Goal: Transaction & Acquisition: Download file/media

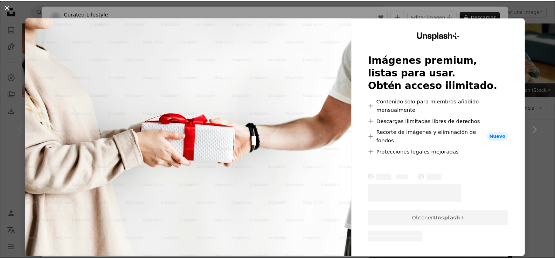
scroll to position [70, 0]
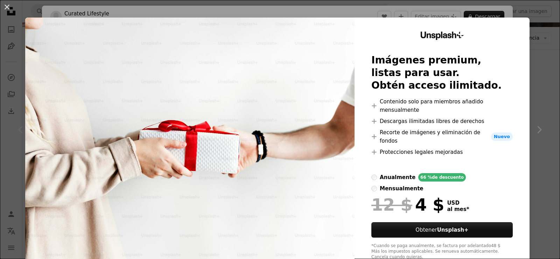
click at [539, 65] on div "An X shape Unsplash+ Imágenes premium, listas para usar. Obtén acceso ilimitado…" at bounding box center [280, 129] width 560 height 259
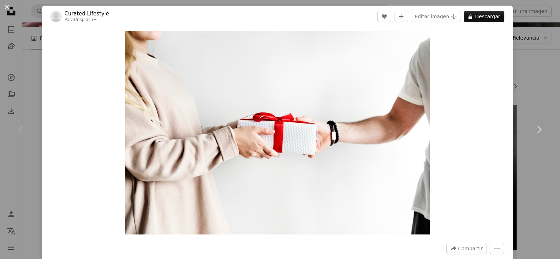
click at [539, 65] on div "An X shape Chevron left Chevron right Curated Lifestyle Para Unsplash+ A heart …" at bounding box center [280, 129] width 560 height 259
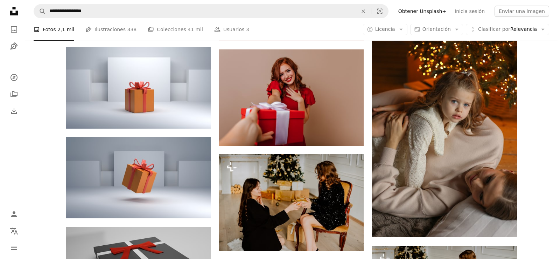
scroll to position [455, 0]
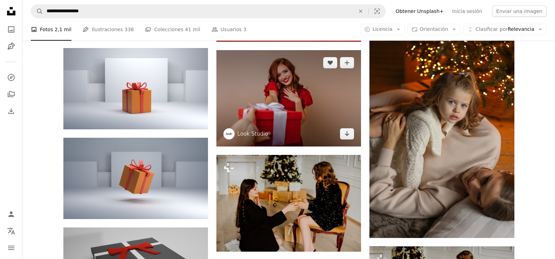
click at [277, 114] on img at bounding box center [288, 98] width 145 height 96
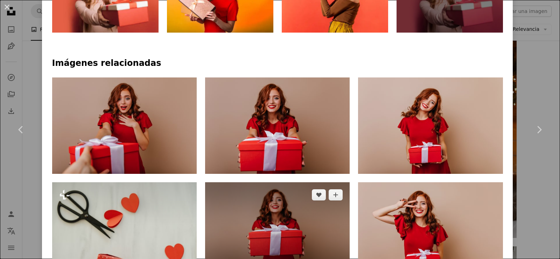
scroll to position [455, 0]
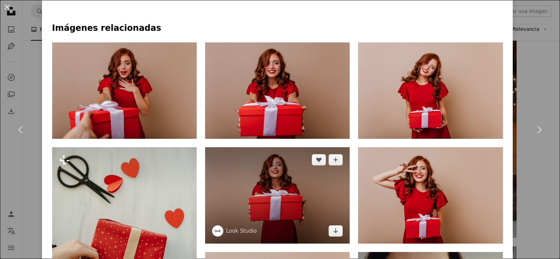
click at [266, 208] on img at bounding box center [277, 195] width 145 height 96
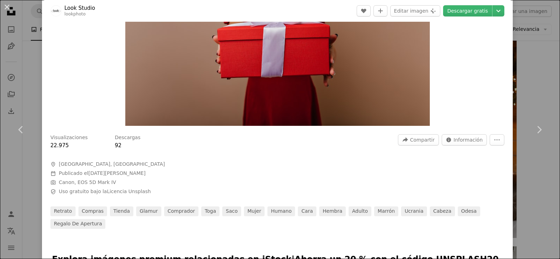
scroll to position [105, 0]
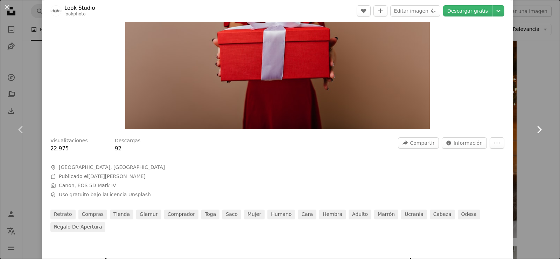
click at [537, 117] on link "Chevron right" at bounding box center [539, 129] width 42 height 67
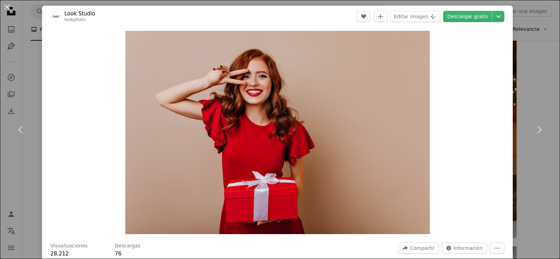
click at [524, 94] on div "An X shape Chevron left Chevron right Look Studio lookphoto A heart A plus sign…" at bounding box center [280, 129] width 560 height 259
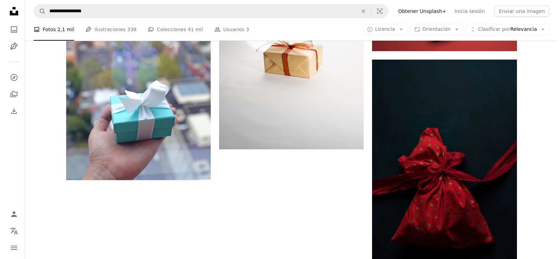
scroll to position [735, 0]
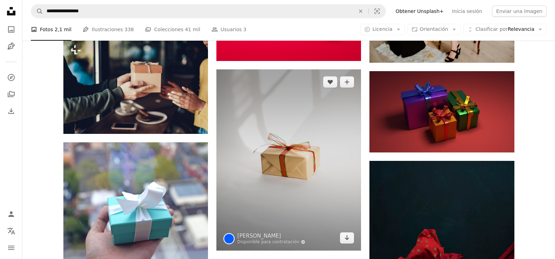
click at [273, 163] on img at bounding box center [288, 159] width 145 height 181
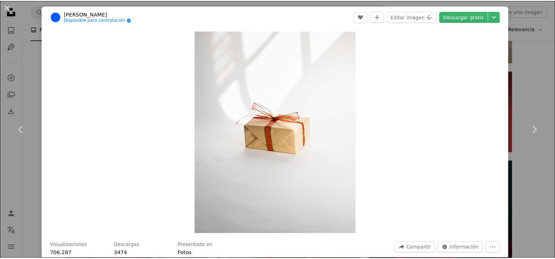
scroll to position [175, 0]
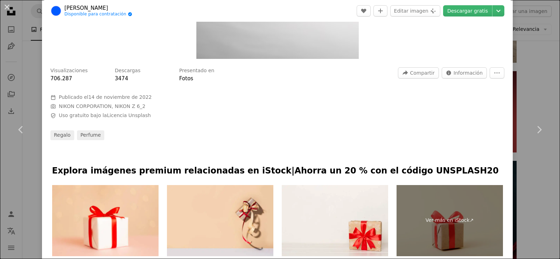
click at [526, 62] on div "An X shape Chevron left Chevron right [PERSON_NAME] Disponible para contratació…" at bounding box center [280, 129] width 560 height 259
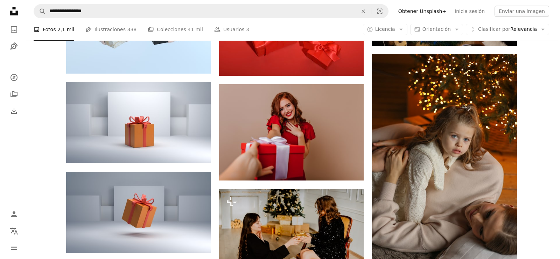
scroll to position [420, 0]
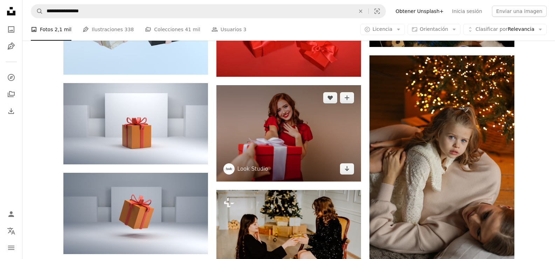
click at [281, 137] on img at bounding box center [288, 133] width 145 height 96
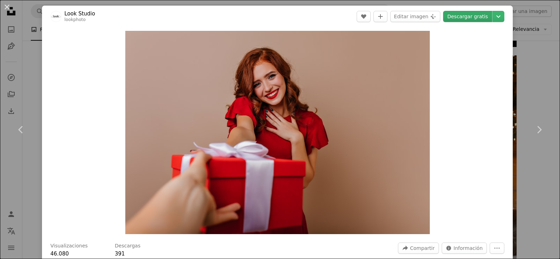
click at [460, 17] on link "Descargar gratis" at bounding box center [467, 16] width 49 height 11
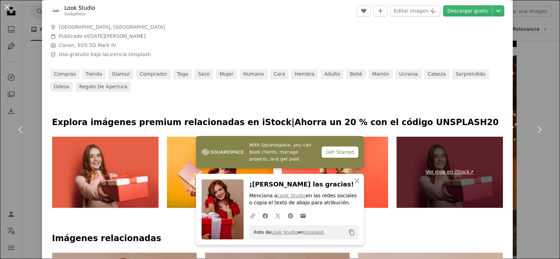
scroll to position [315, 0]
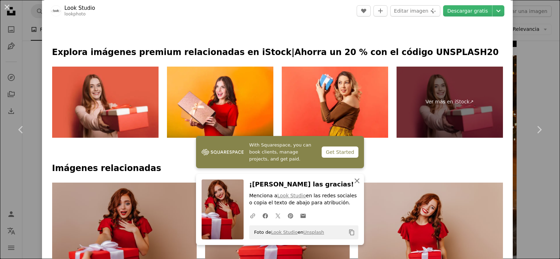
click at [355, 184] on icon "An X shape" at bounding box center [357, 180] width 8 height 8
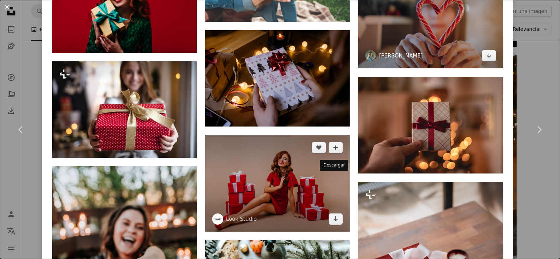
scroll to position [1925, 0]
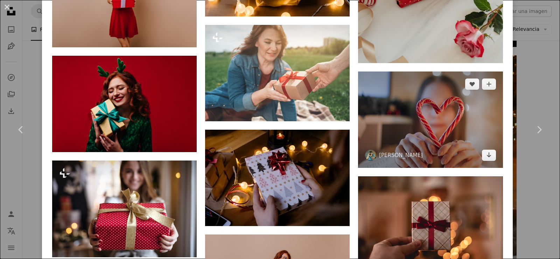
click at [445, 121] on img at bounding box center [430, 119] width 145 height 96
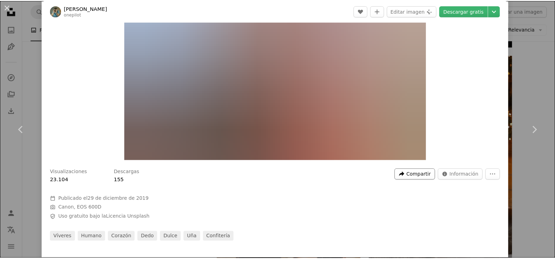
scroll to position [175, 0]
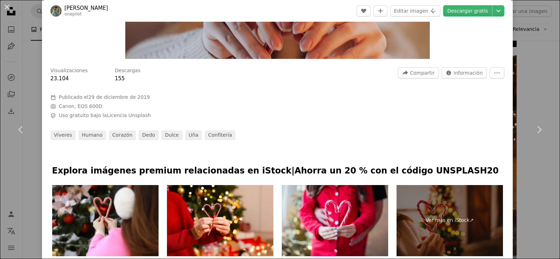
click at [531, 60] on div "An X shape Chevron left Chevron right [PERSON_NAME] onepilot A heart A plus sig…" at bounding box center [280, 129] width 560 height 259
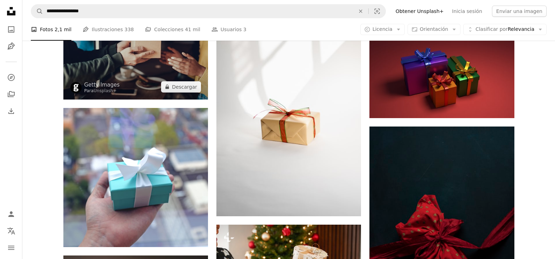
scroll to position [770, 0]
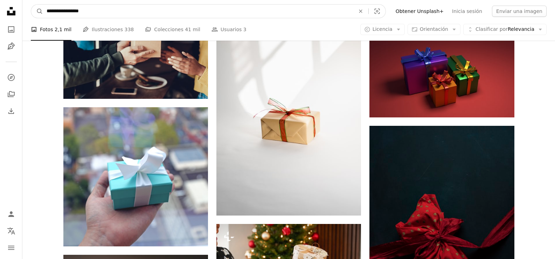
click at [45, 11] on input "**********" at bounding box center [198, 11] width 310 height 13
click at [61, 11] on input "**********" at bounding box center [198, 11] width 310 height 13
type input "**********"
click button "A magnifying glass" at bounding box center [37, 11] width 12 height 13
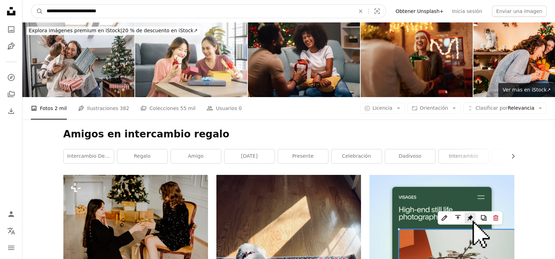
drag, startPoint x: 119, startPoint y: 15, endPoint x: 32, endPoint y: 18, distance: 87.6
click at [32, 18] on nav "**********" at bounding box center [288, 11] width 532 height 22
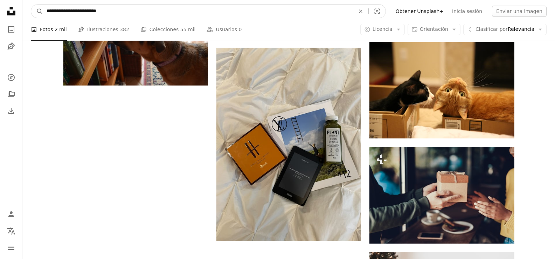
scroll to position [945, 0]
